Goal: Use online tool/utility: Utilize a website feature to perform a specific function

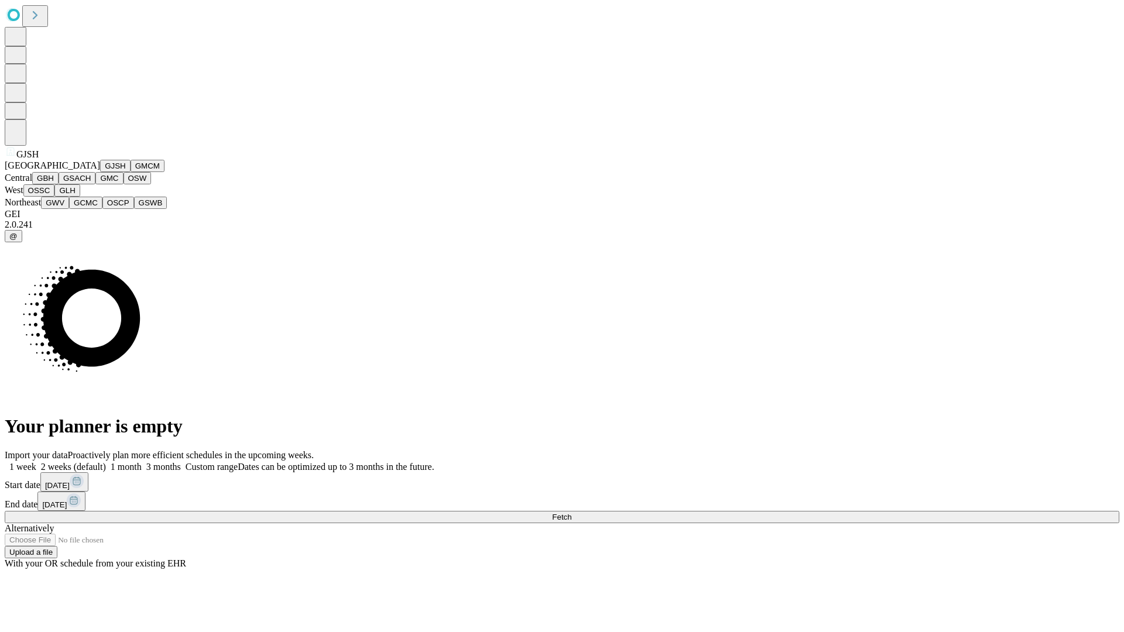
click at [100, 172] on button "GJSH" at bounding box center [115, 166] width 30 height 12
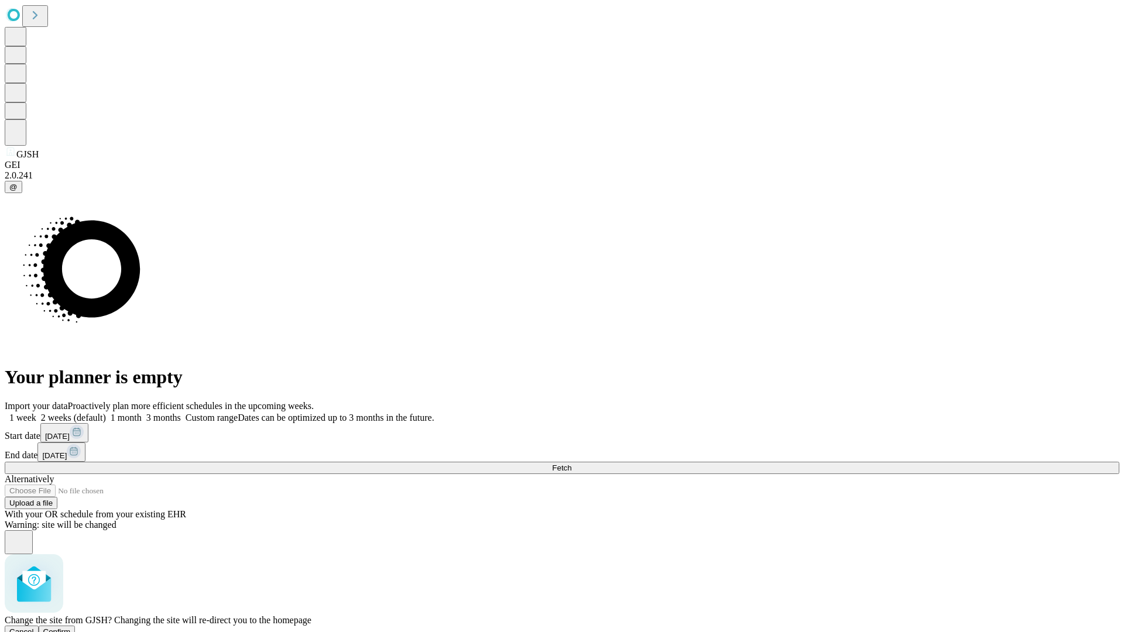
click at [71, 627] on span "Confirm" at bounding box center [57, 631] width 28 height 9
click at [36, 413] on label "1 week" at bounding box center [21, 418] width 32 height 10
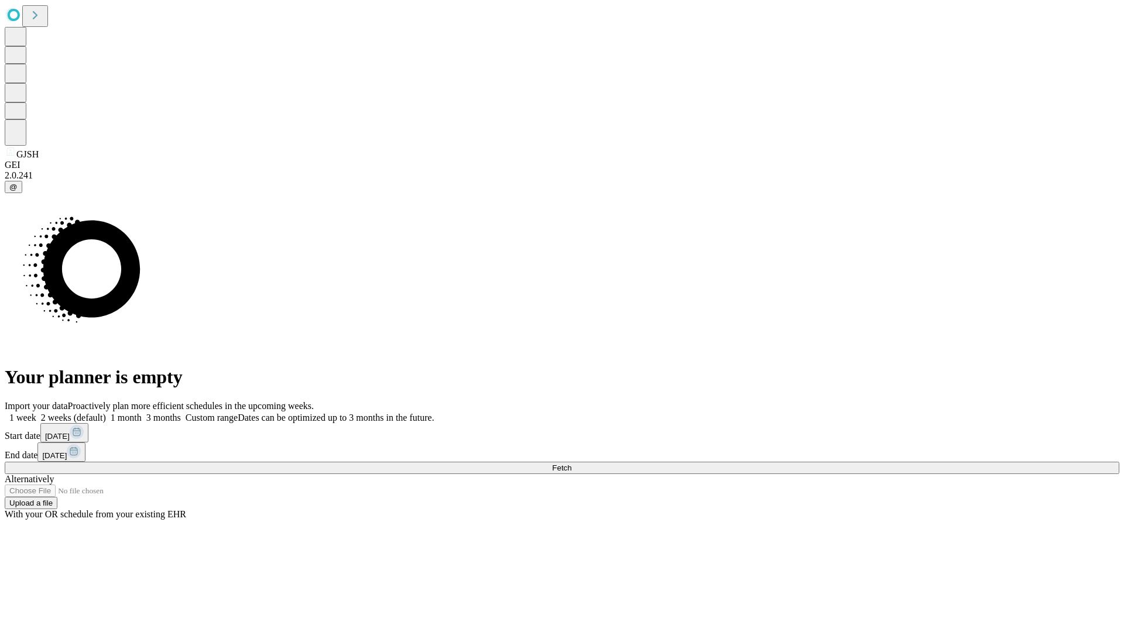
click at [571, 463] on span "Fetch" at bounding box center [561, 467] width 19 height 9
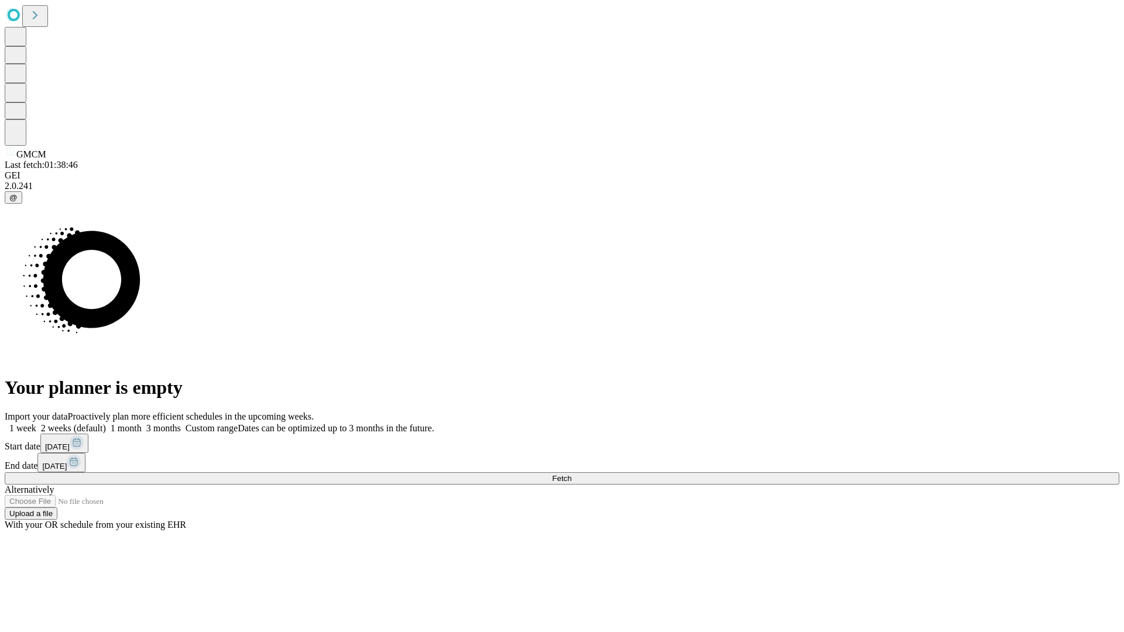
click at [36, 423] on label "1 week" at bounding box center [21, 428] width 32 height 10
click at [571, 474] on span "Fetch" at bounding box center [561, 478] width 19 height 9
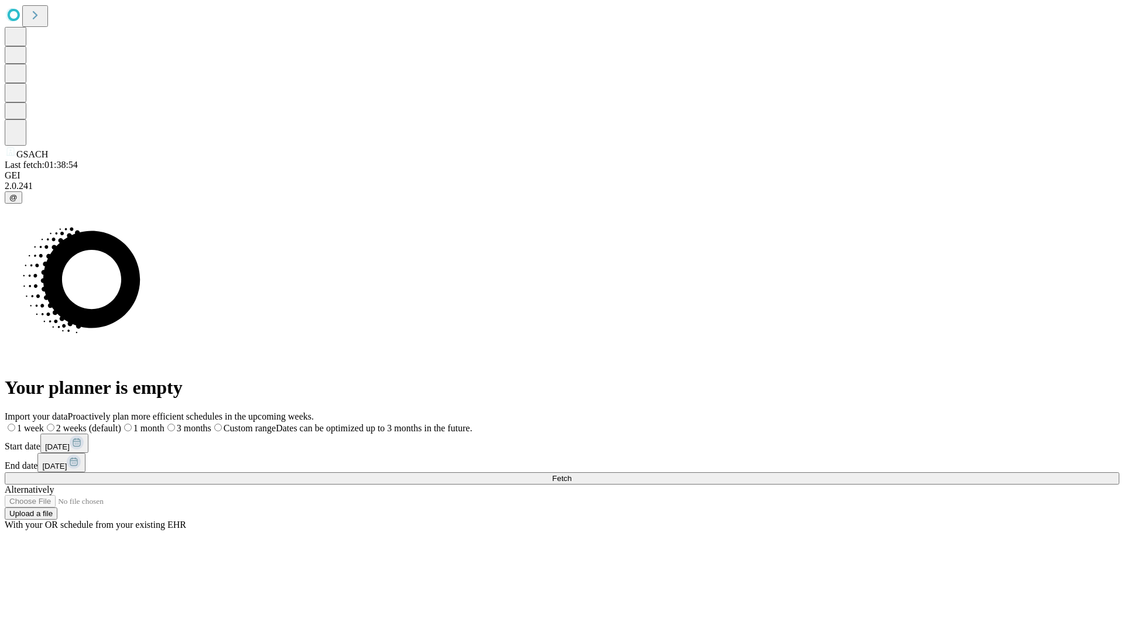
click at [44, 423] on label "1 week" at bounding box center [24, 428] width 39 height 10
click at [571, 474] on span "Fetch" at bounding box center [561, 478] width 19 height 9
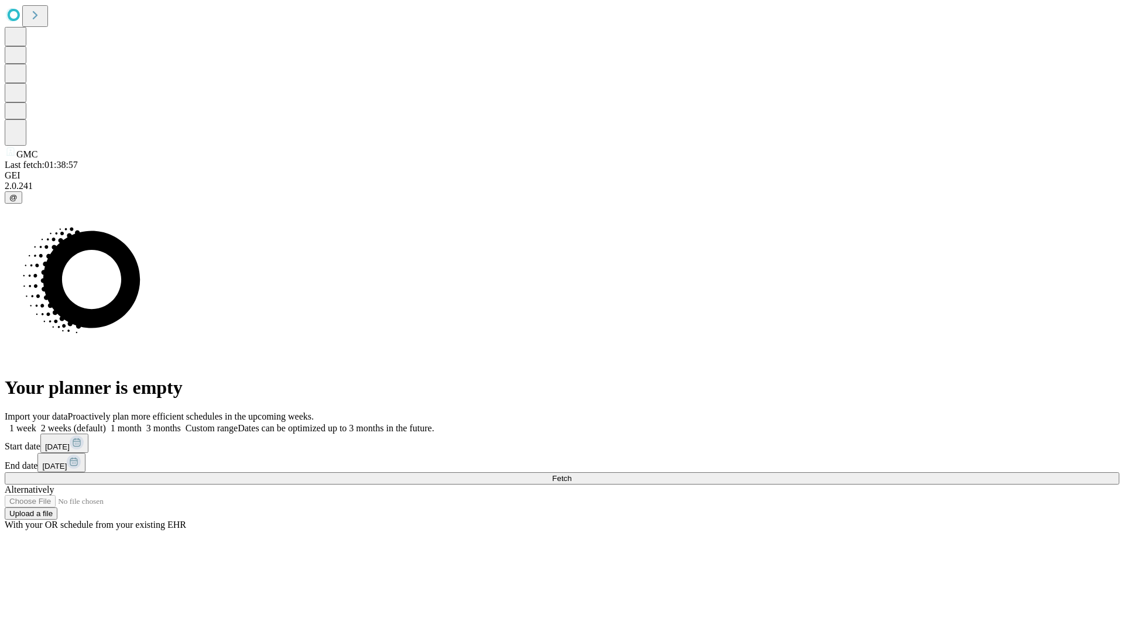
click at [36, 423] on label "1 week" at bounding box center [21, 428] width 32 height 10
click at [571, 474] on span "Fetch" at bounding box center [561, 478] width 19 height 9
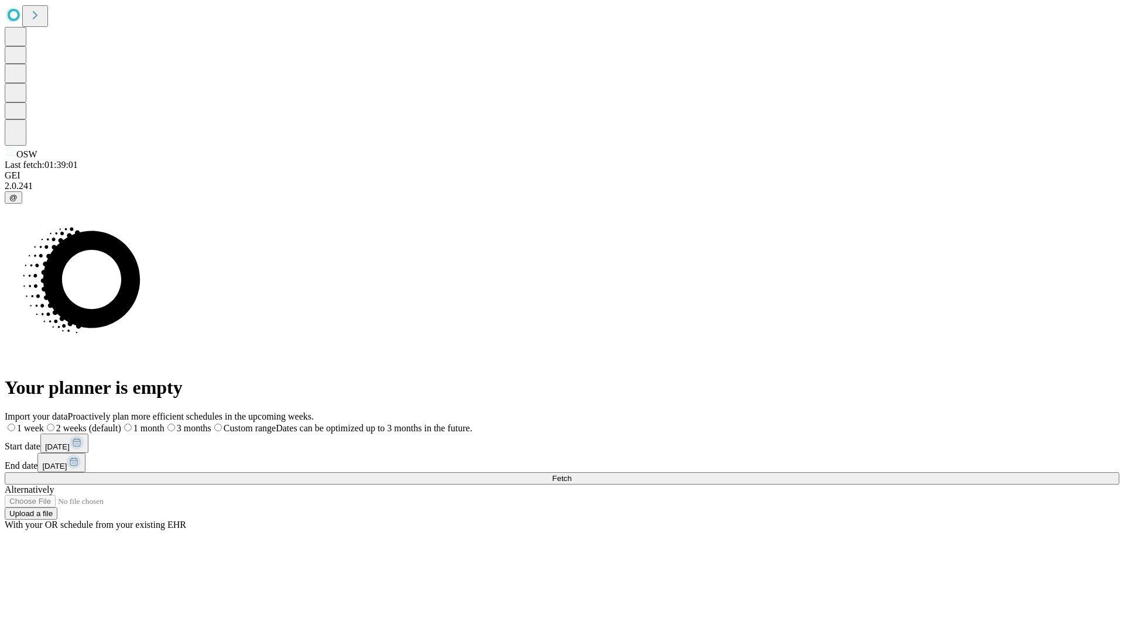
click at [44, 423] on label "1 week" at bounding box center [24, 428] width 39 height 10
click at [571, 474] on span "Fetch" at bounding box center [561, 478] width 19 height 9
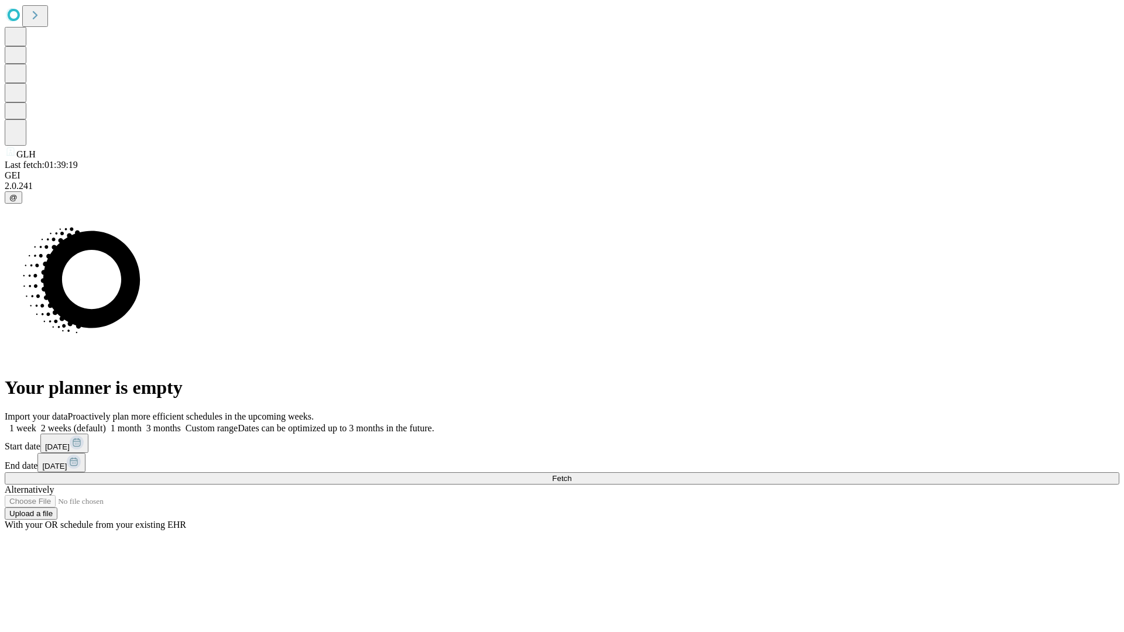
click at [36, 423] on label "1 week" at bounding box center [21, 428] width 32 height 10
click at [571, 474] on span "Fetch" at bounding box center [561, 478] width 19 height 9
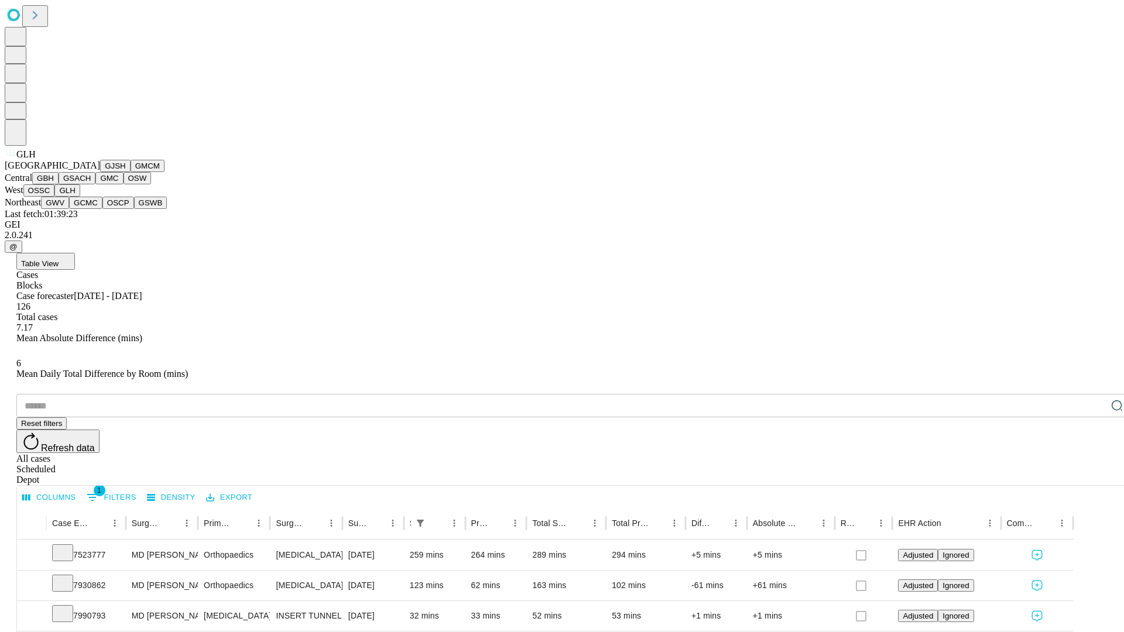
click at [69, 209] on button "GWV" at bounding box center [55, 203] width 28 height 12
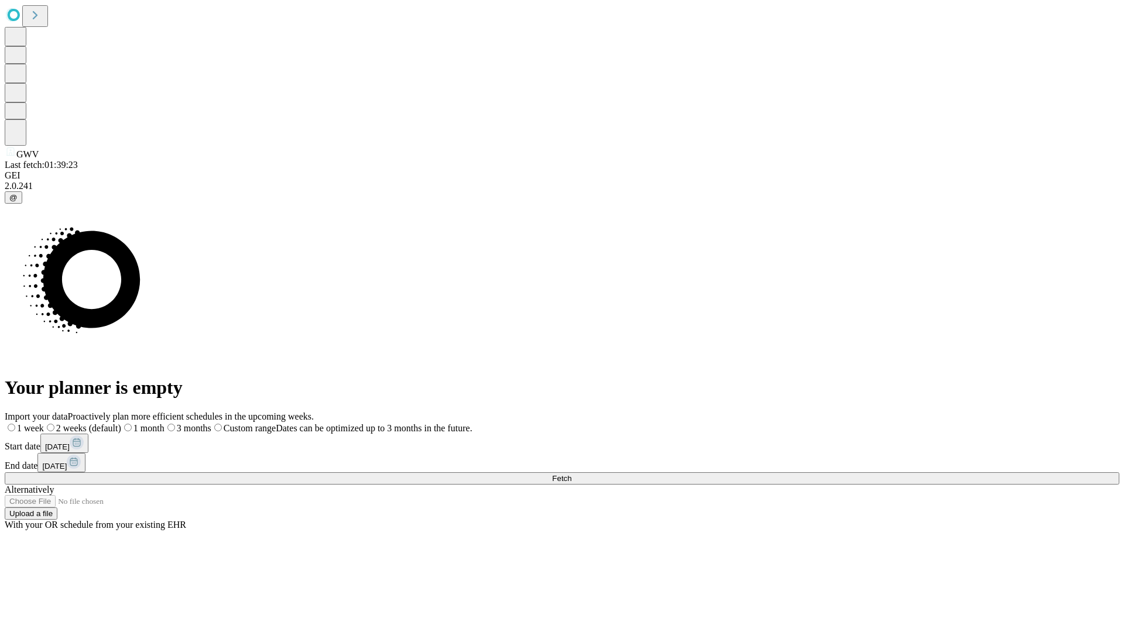
click at [44, 423] on label "1 week" at bounding box center [24, 428] width 39 height 10
click at [571, 474] on span "Fetch" at bounding box center [561, 478] width 19 height 9
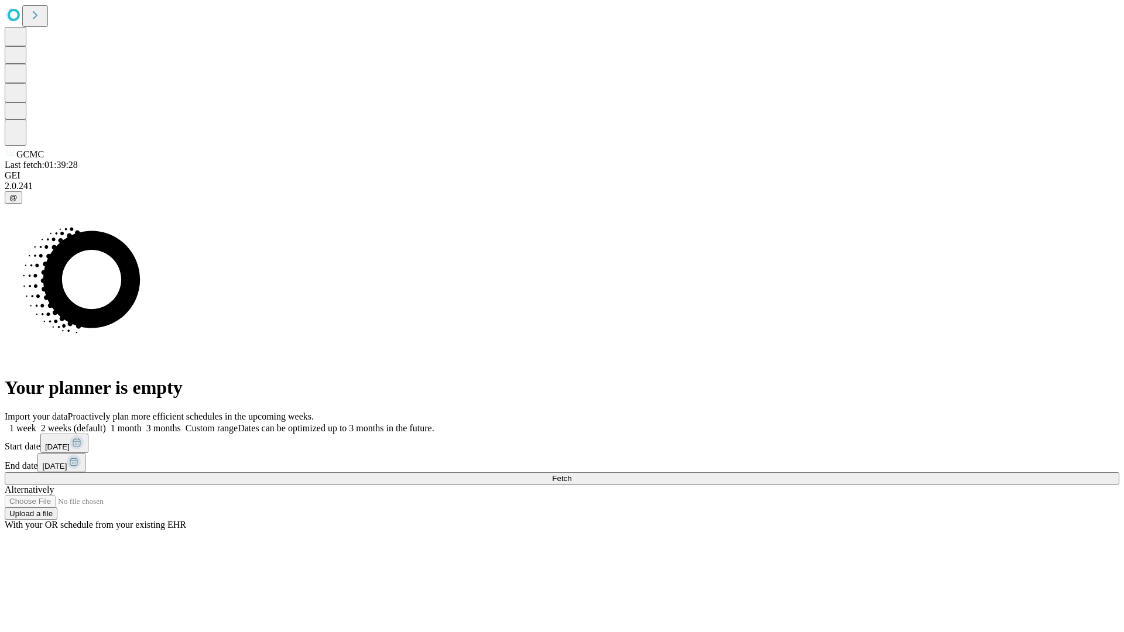
click at [36, 423] on label "1 week" at bounding box center [21, 428] width 32 height 10
click at [571, 474] on span "Fetch" at bounding box center [561, 478] width 19 height 9
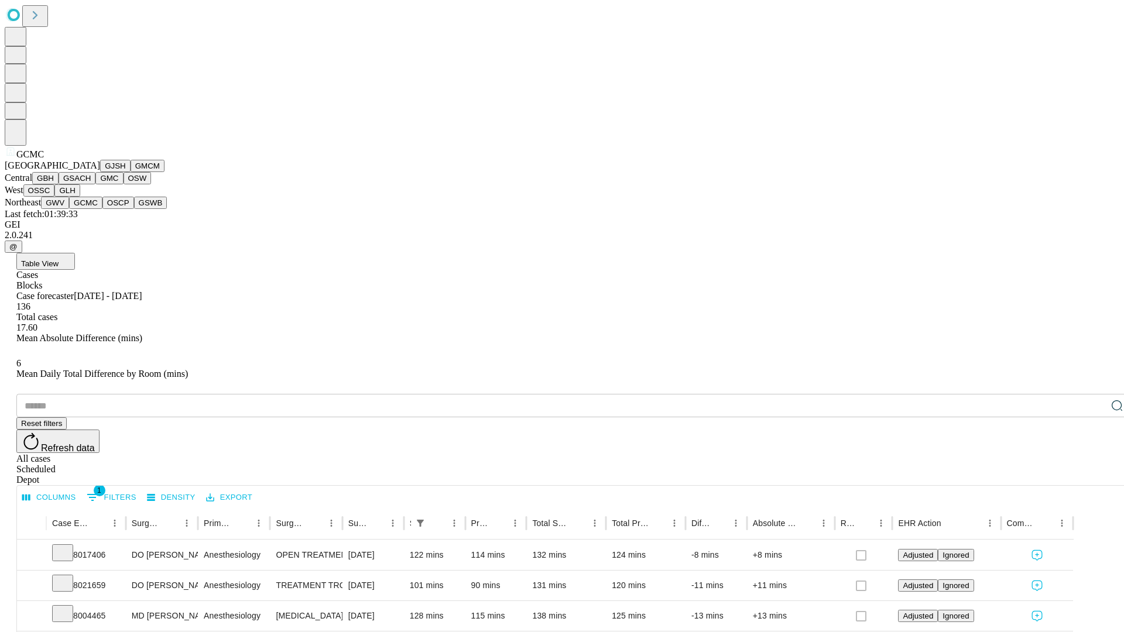
click at [102, 209] on button "OSCP" at bounding box center [118, 203] width 32 height 12
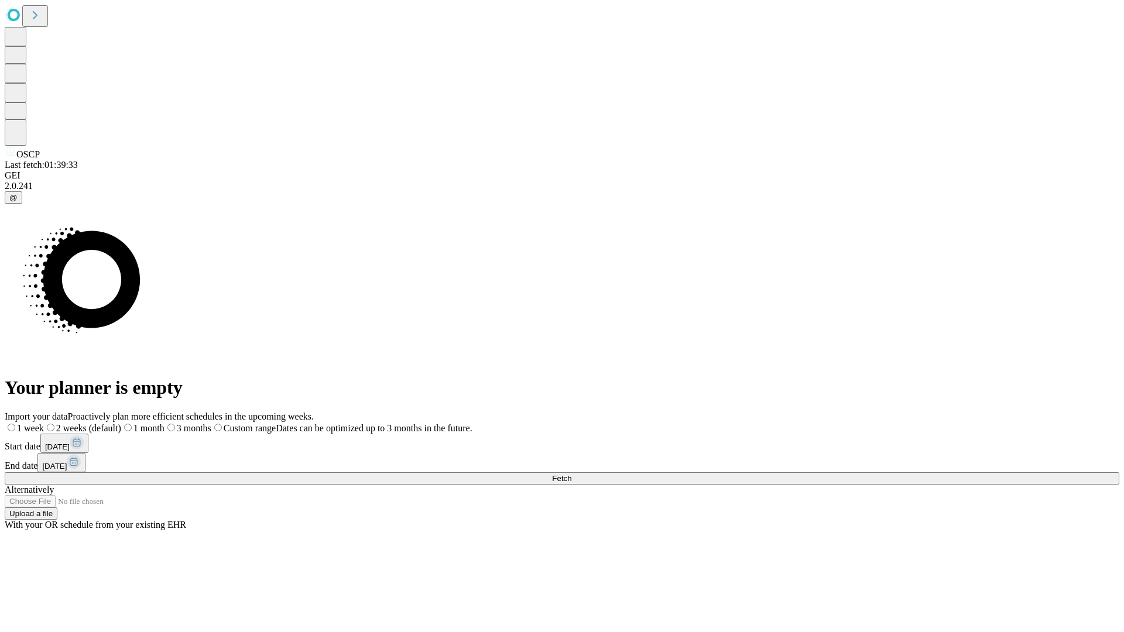
click at [44, 423] on label "1 week" at bounding box center [24, 428] width 39 height 10
click at [571, 474] on span "Fetch" at bounding box center [561, 478] width 19 height 9
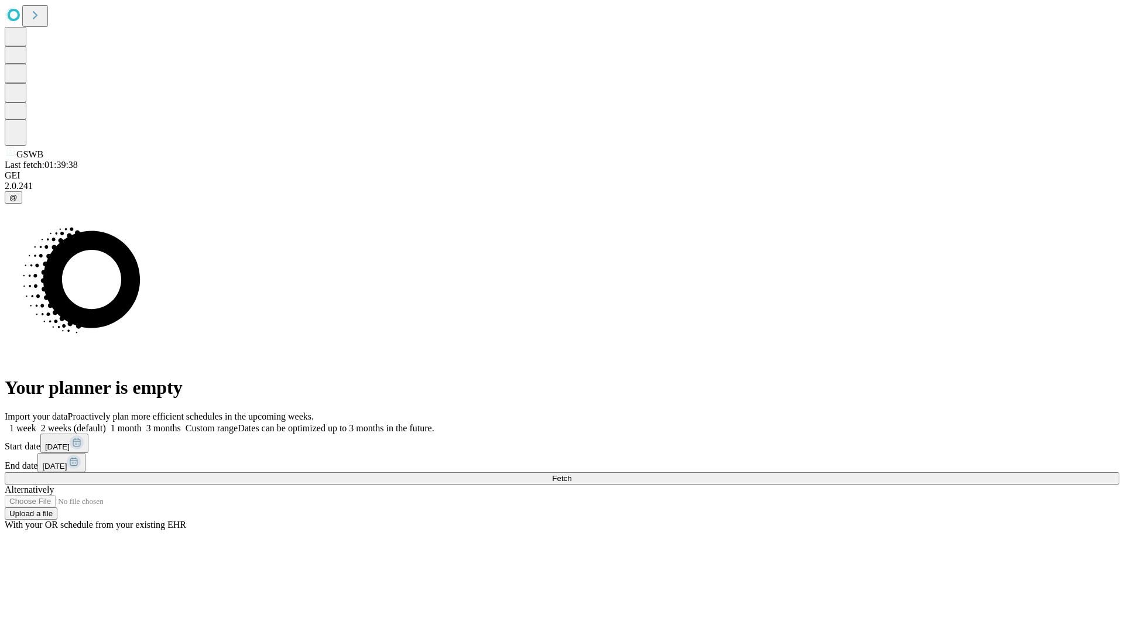
click at [36, 423] on label "1 week" at bounding box center [21, 428] width 32 height 10
click at [571, 474] on span "Fetch" at bounding box center [561, 478] width 19 height 9
